Goal: Find specific page/section: Find specific page/section

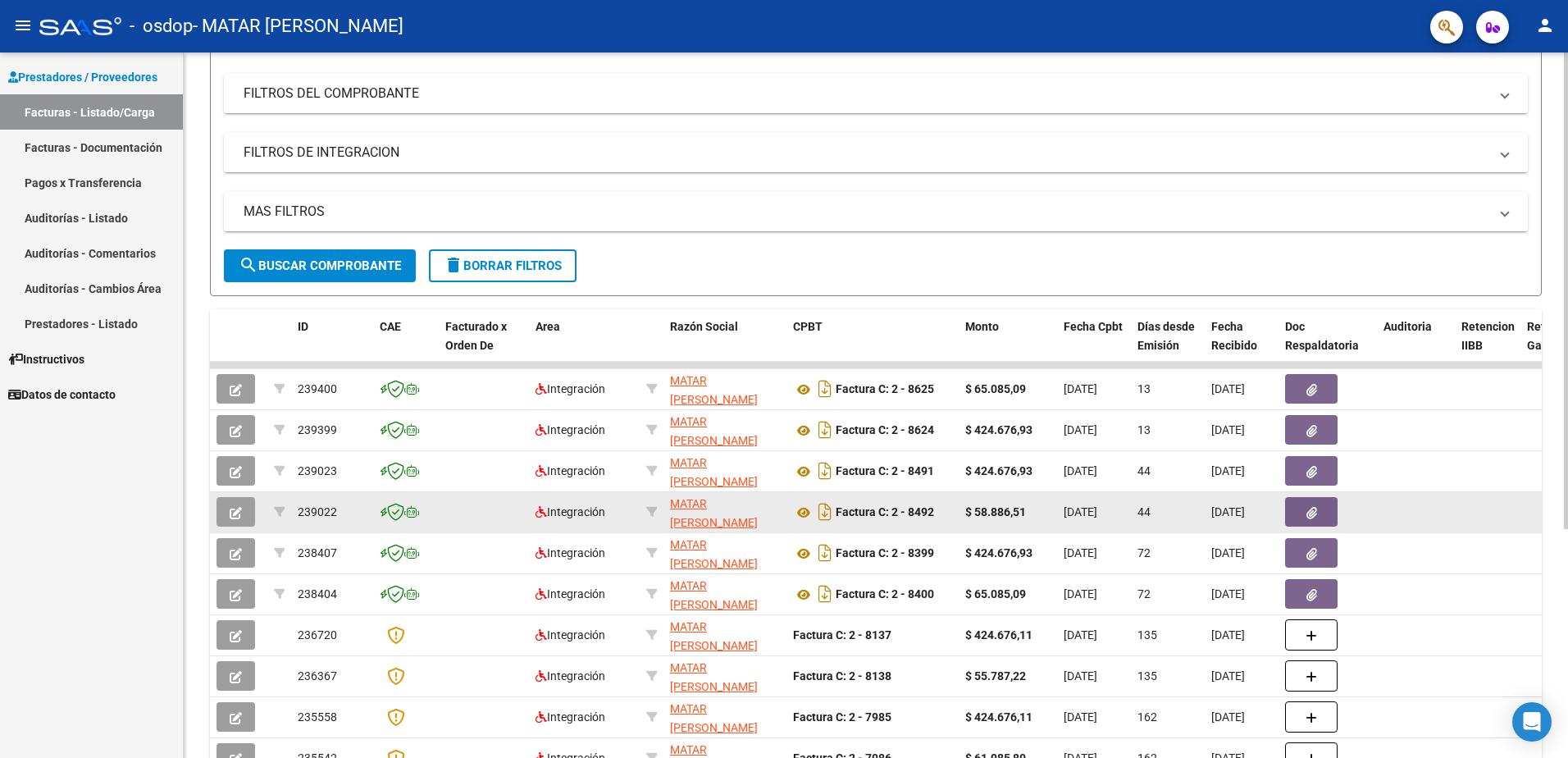
scroll to position [246, 0]
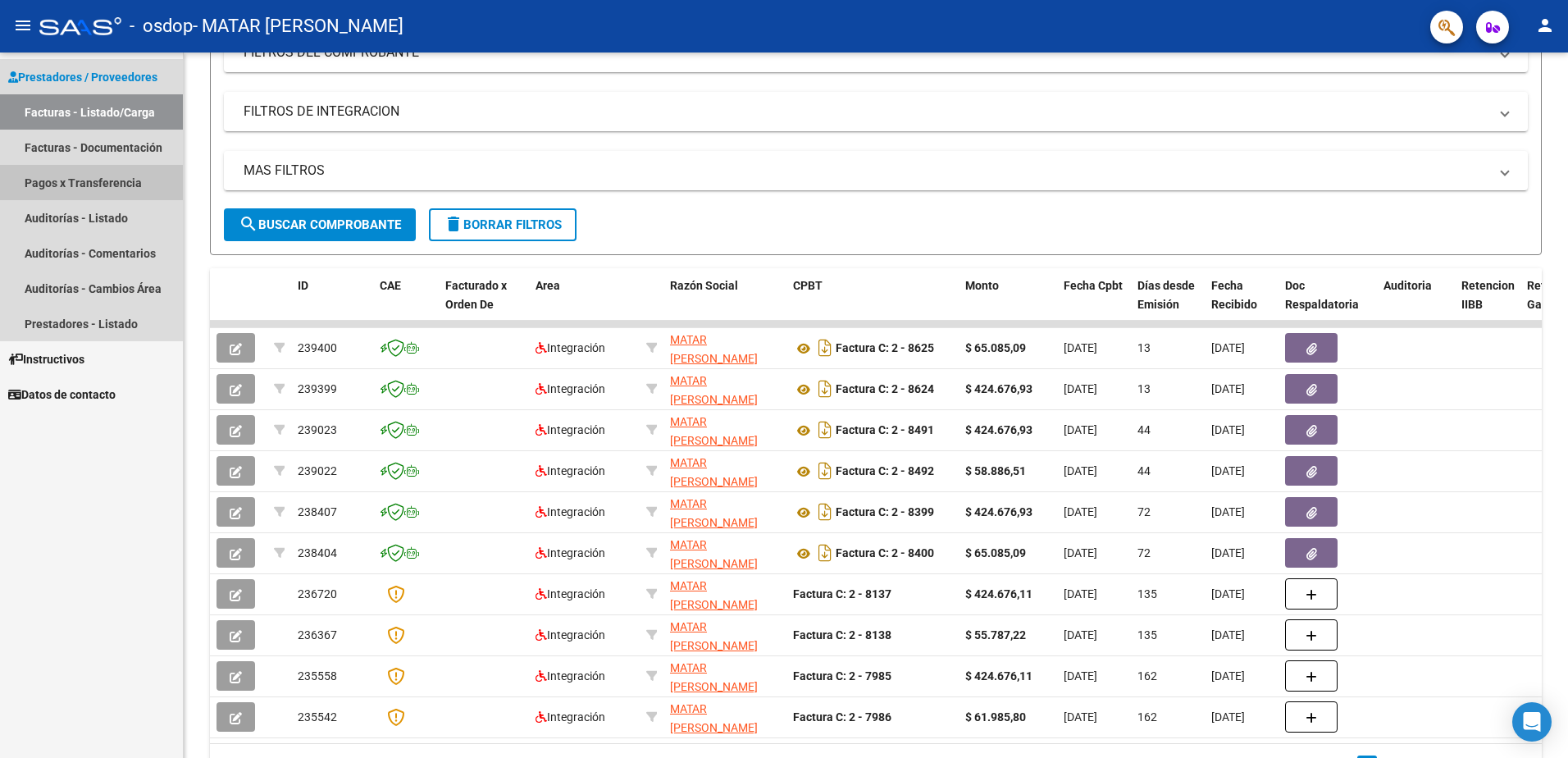
click at [117, 182] on link "Pagos x Transferencia" at bounding box center [91, 183] width 183 height 36
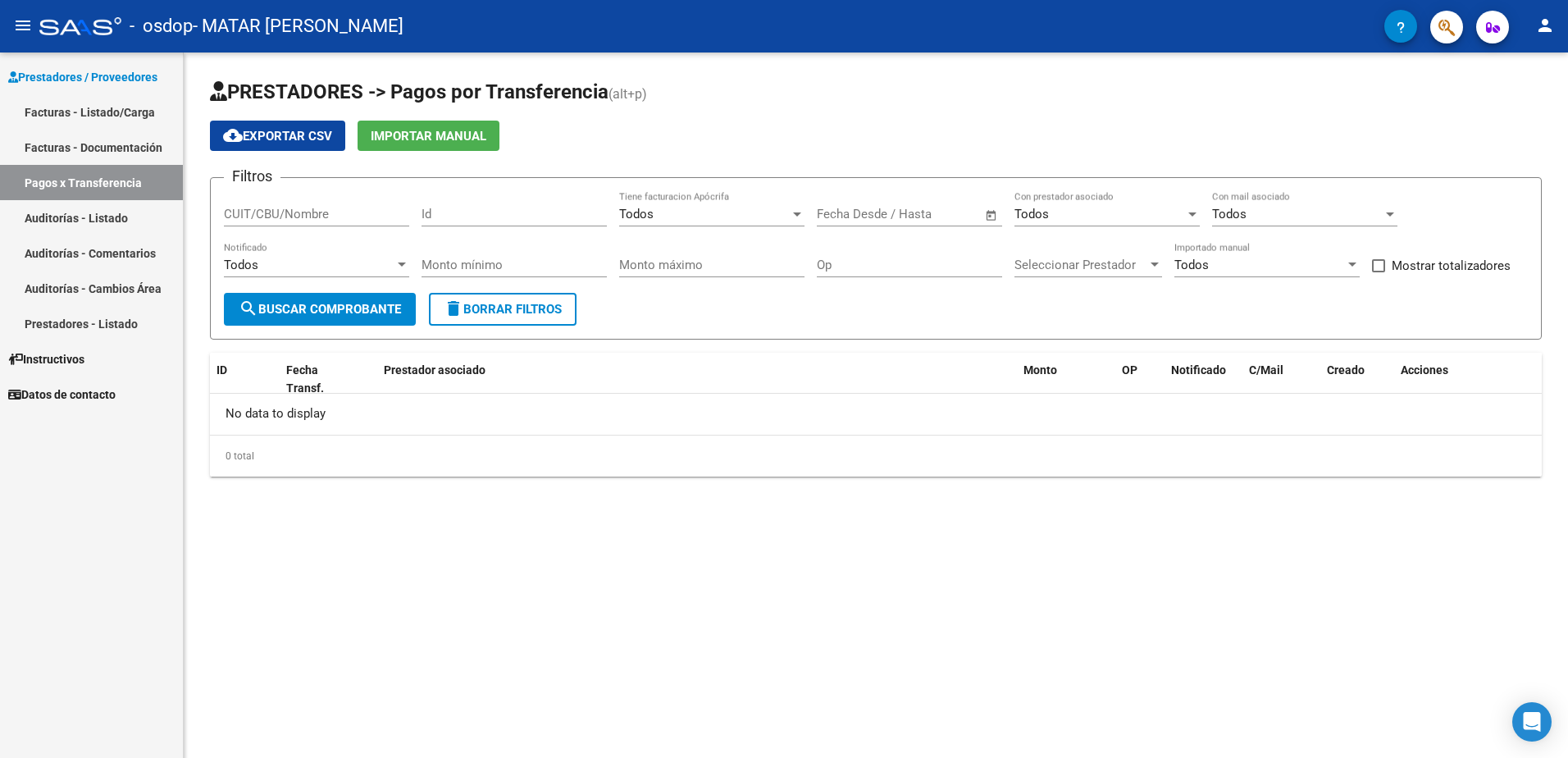
click at [85, 144] on link "Facturas - Documentación" at bounding box center [91, 147] width 183 height 36
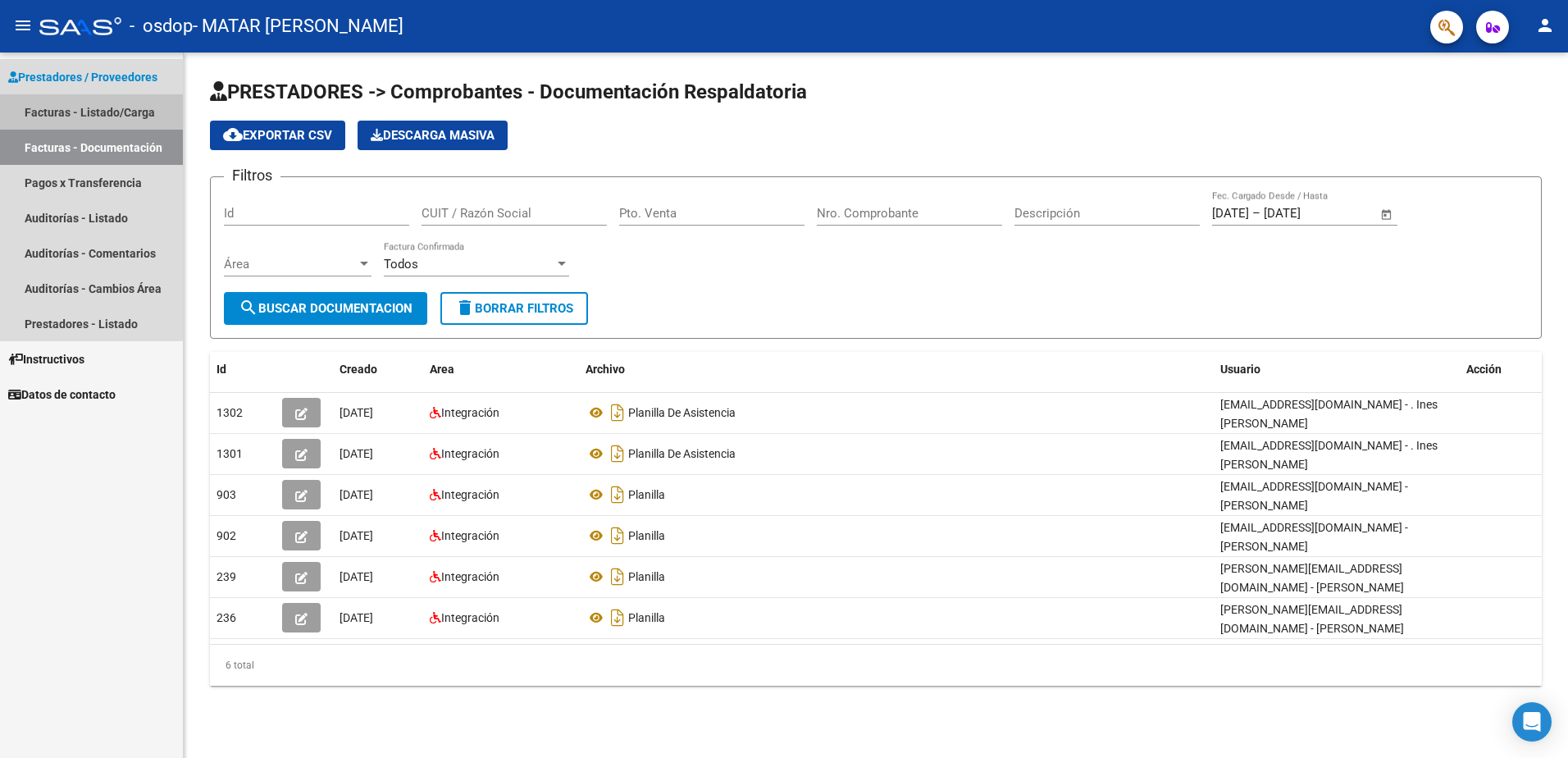
click at [65, 104] on link "Facturas - Listado/Carga" at bounding box center [91, 111] width 183 height 36
